Goal: Task Accomplishment & Management: Manage account settings

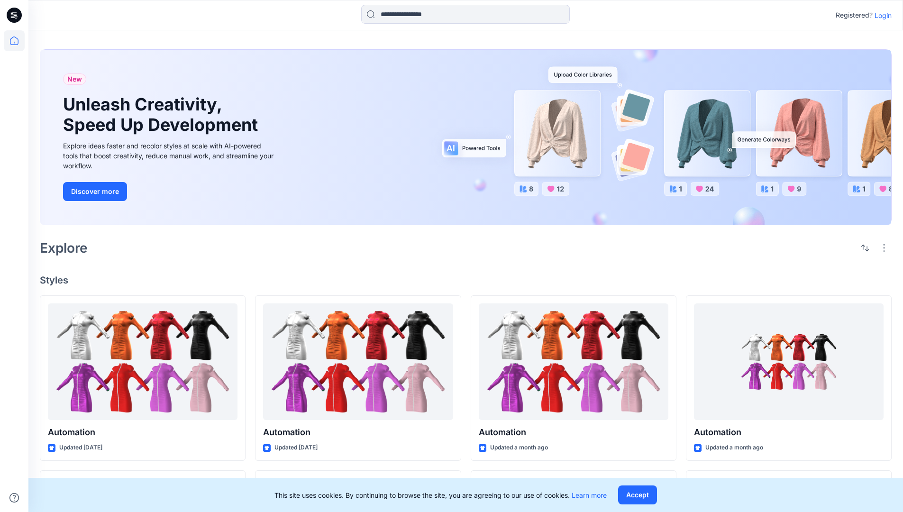
click at [880, 15] on p "Login" at bounding box center [882, 15] width 17 height 10
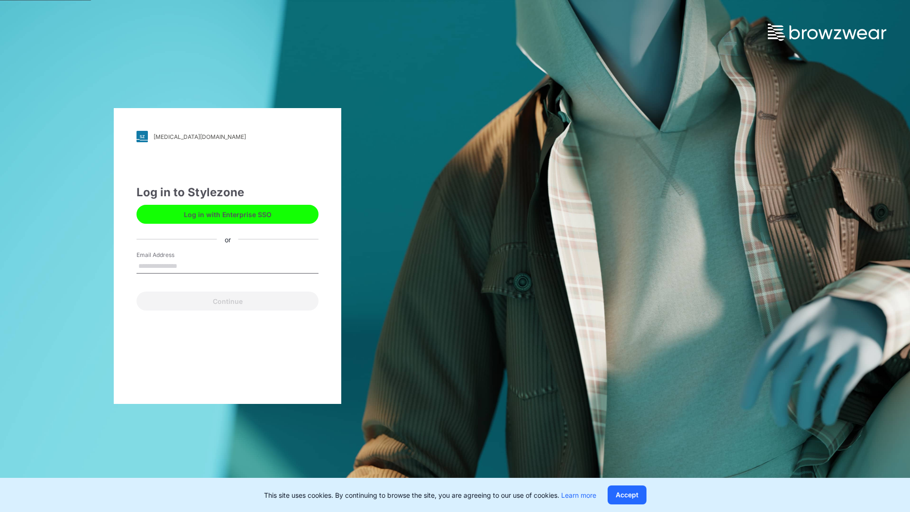
click at [187, 265] on input "Email Address" at bounding box center [227, 266] width 182 height 14
type input "**********"
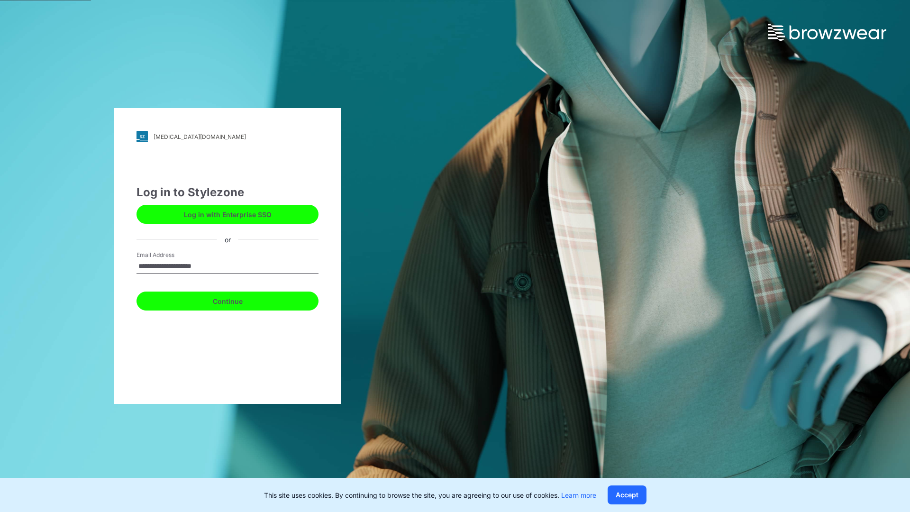
click at [238, 299] on button "Continue" at bounding box center [227, 300] width 182 height 19
